Goal: Find specific page/section: Find specific page/section

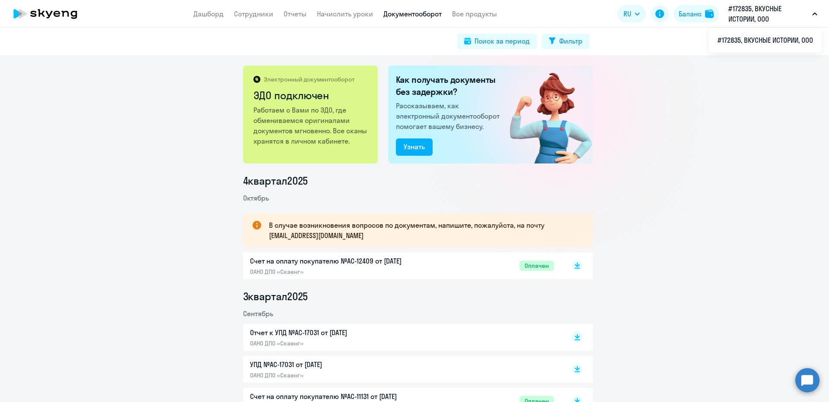
click at [259, 8] on app-header "Дашборд Сотрудники Отчеты Начислить уроки Документооборот Все продукты Дашборд …" at bounding box center [414, 14] width 829 height 28
click at [258, 15] on link "Сотрудники" at bounding box center [253, 13] width 39 height 9
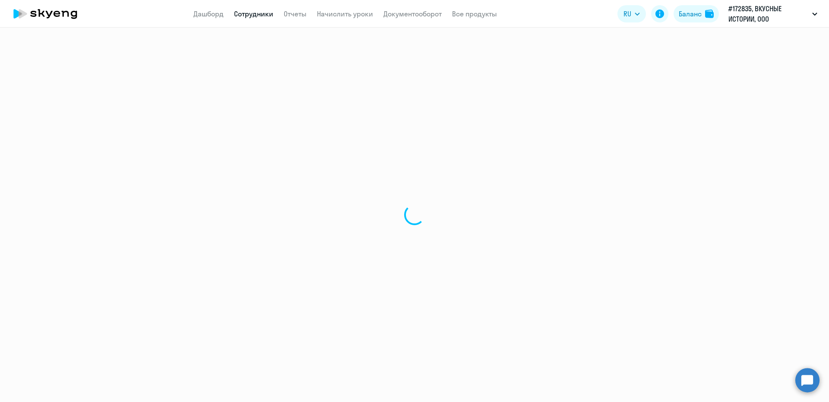
select select "30"
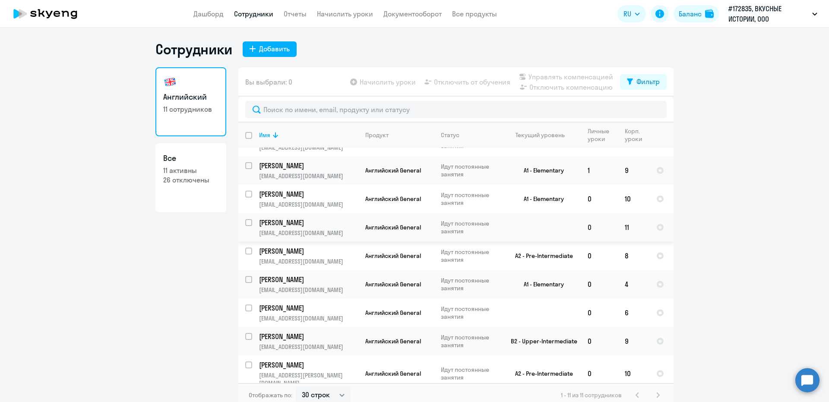
scroll to position [78, 0]
click at [470, 343] on p "Идут постоянные занятия" at bounding box center [470, 341] width 59 height 16
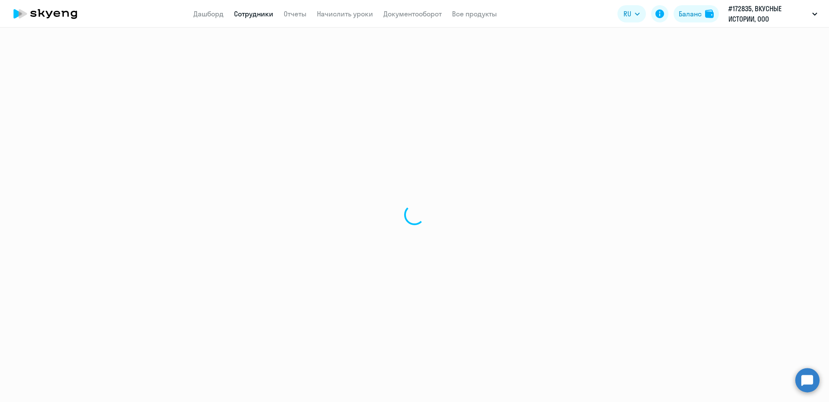
select select "english"
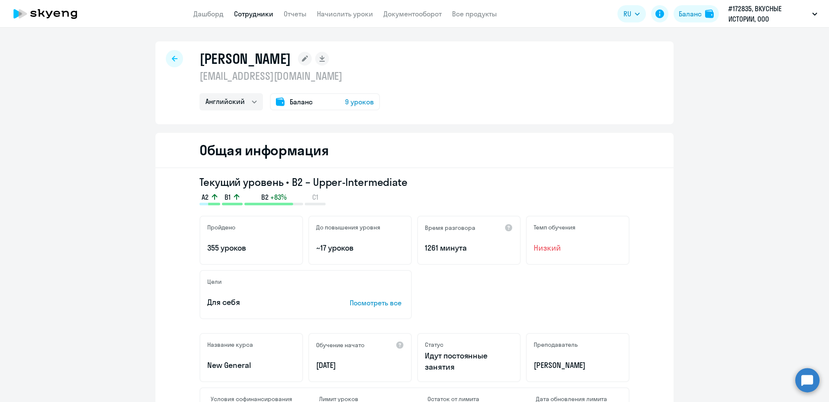
click at [176, 49] on div "[PERSON_NAME] [EMAIL_ADDRESS][DOMAIN_NAME] Английский Баланс 9 уроков" at bounding box center [414, 82] width 518 height 83
click at [172, 59] on icon at bounding box center [175, 59] width 6 height 6
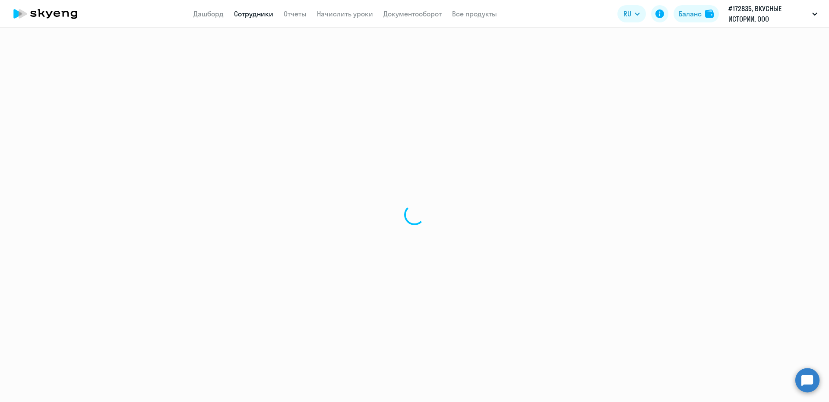
select select "30"
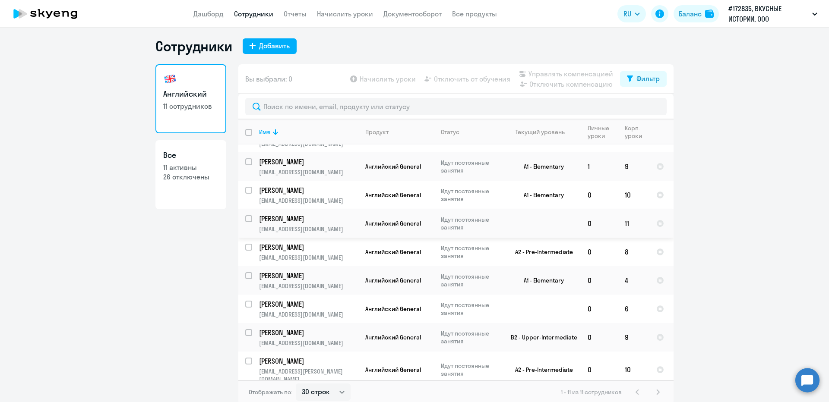
scroll to position [5, 0]
